Goal: Task Accomplishment & Management: Use online tool/utility

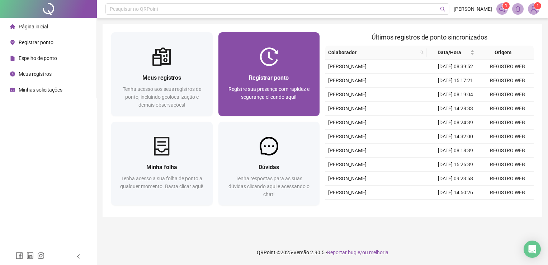
click at [258, 51] on div at bounding box center [269, 56] width 102 height 19
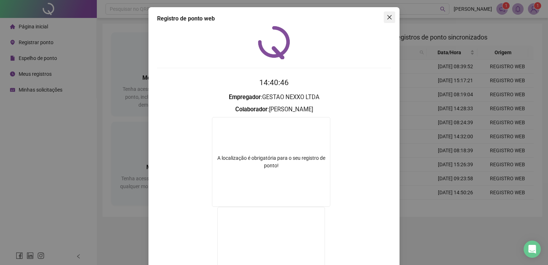
click at [266, 20] on button "Close" at bounding box center [389, 16] width 11 height 11
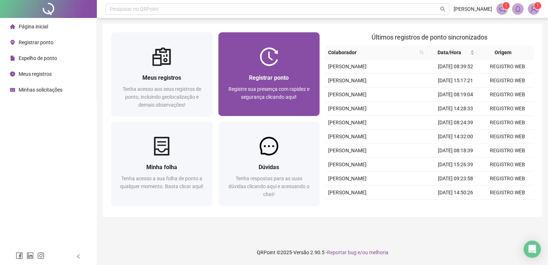
click at [266, 75] on div "Registrar ponto" at bounding box center [269, 77] width 84 height 9
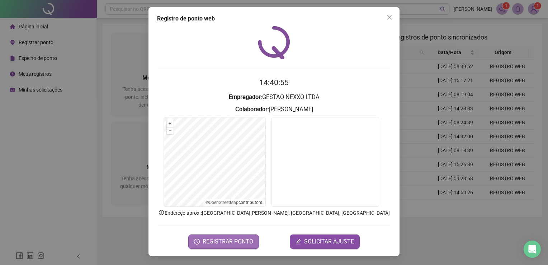
click at [232, 239] on span "REGISTRAR PONTO" at bounding box center [228, 241] width 51 height 9
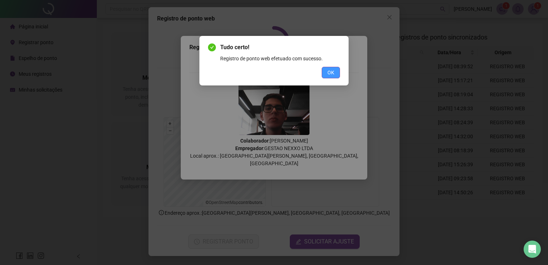
click at [266, 72] on button "OK" at bounding box center [331, 72] width 18 height 11
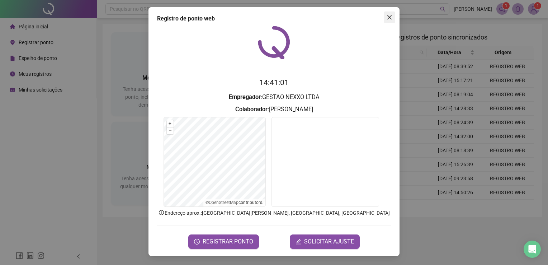
click at [266, 19] on span "Close" at bounding box center [389, 17] width 11 height 6
